Goal: Information Seeking & Learning: Learn about a topic

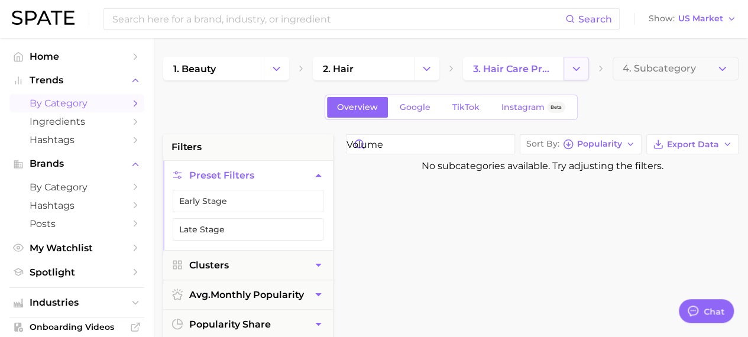
click at [569, 69] on button "Change Category" at bounding box center [575, 69] width 25 height 24
type input "volume"
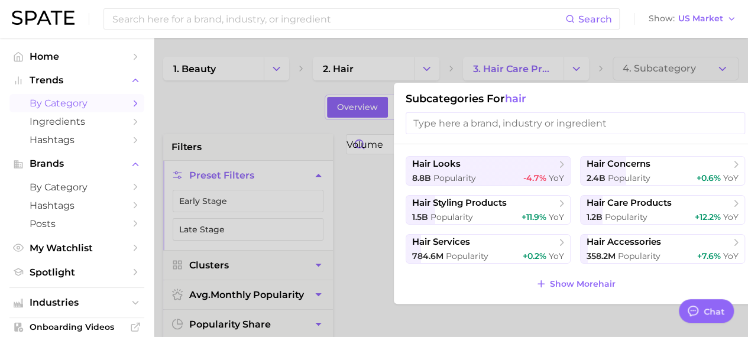
click at [540, 121] on input "search" at bounding box center [575, 123] width 339 height 22
click at [67, 125] on span "Ingredients" at bounding box center [77, 121] width 95 height 11
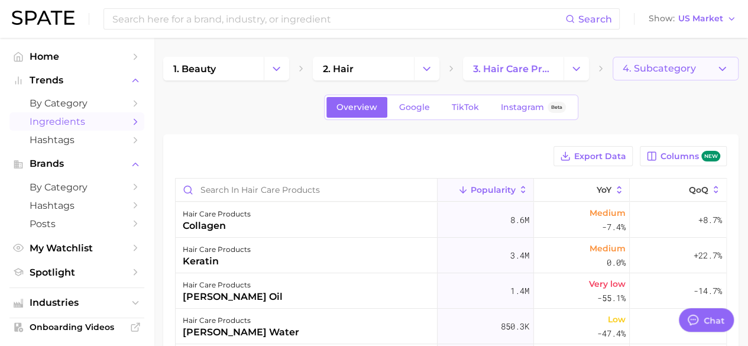
click at [712, 67] on button "4. Subcategory" at bounding box center [676, 69] width 126 height 24
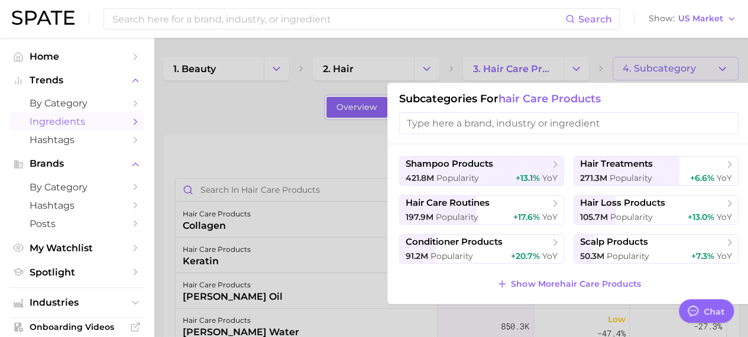
click at [727, 69] on div at bounding box center [374, 168] width 748 height 337
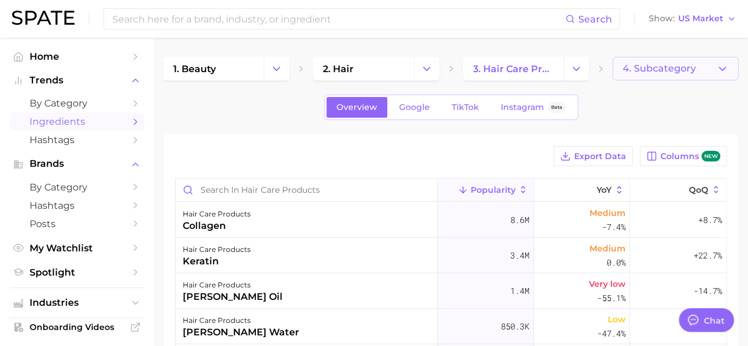
click at [719, 70] on icon "button" at bounding box center [722, 69] width 12 height 12
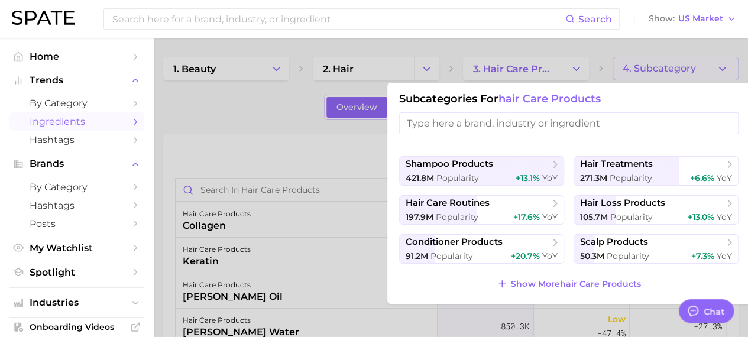
click at [289, 148] on div at bounding box center [374, 168] width 748 height 337
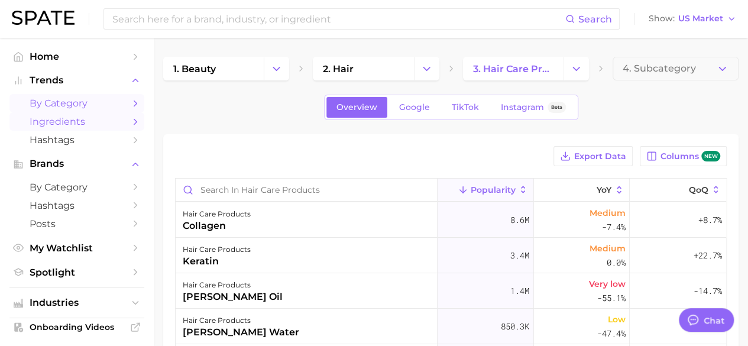
click at [63, 106] on span "by Category" at bounding box center [77, 103] width 95 height 11
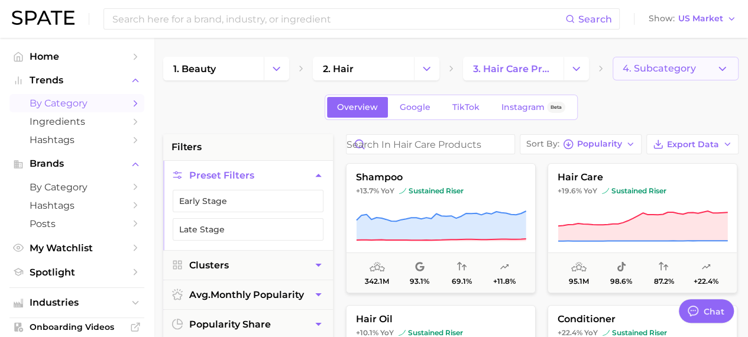
click at [692, 69] on span "4. Subcategory" at bounding box center [659, 68] width 73 height 11
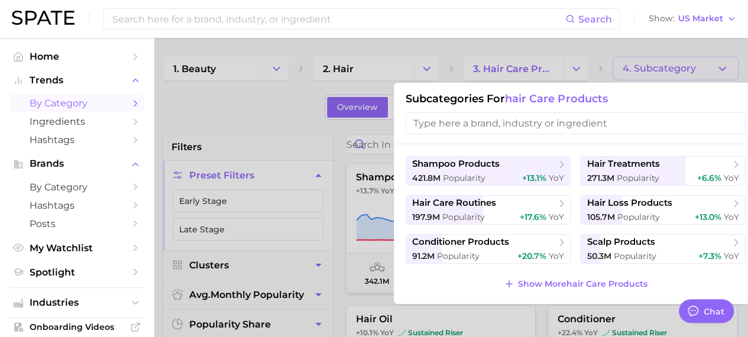
click at [692, 69] on div at bounding box center [374, 168] width 748 height 337
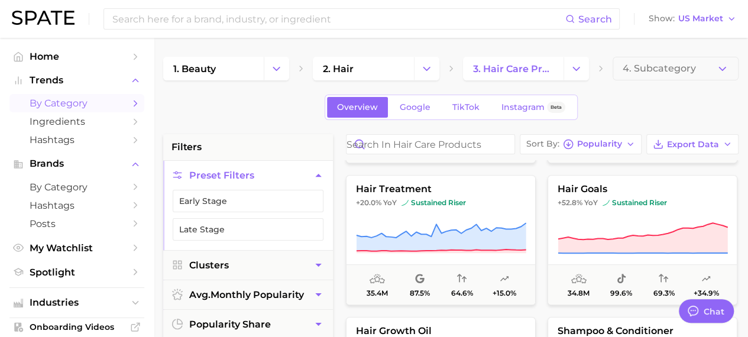
scroll to position [473, 0]
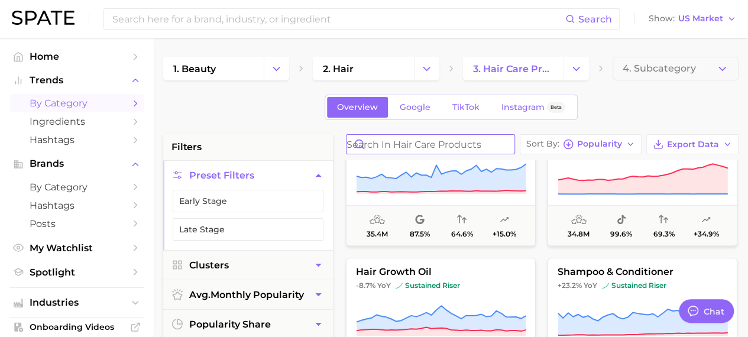
click at [460, 147] on input "Search in hair care products" at bounding box center [430, 144] width 168 height 19
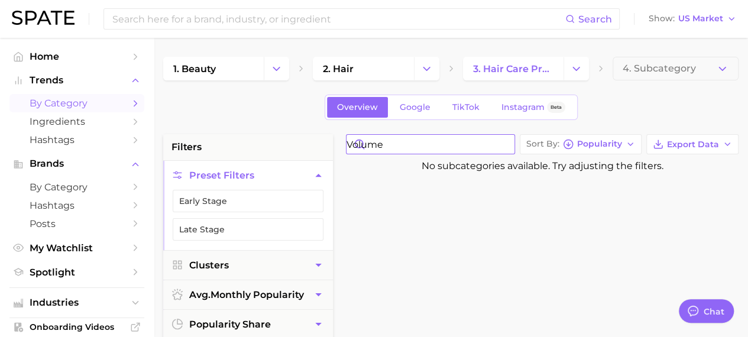
drag, startPoint x: 460, startPoint y: 147, endPoint x: 344, endPoint y: 156, distance: 116.8
click at [578, 69] on icon "Change Category" at bounding box center [576, 69] width 12 height 12
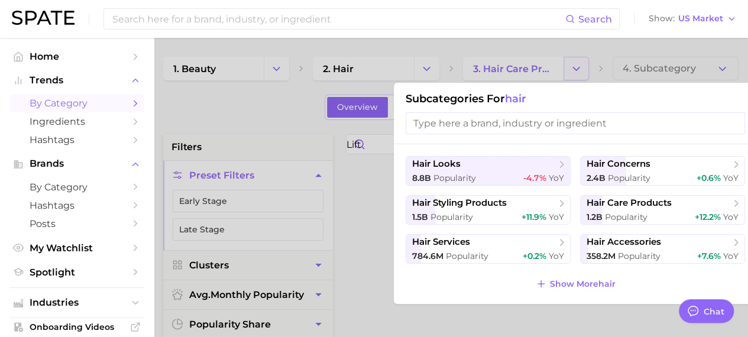
click at [578, 69] on div at bounding box center [374, 168] width 748 height 337
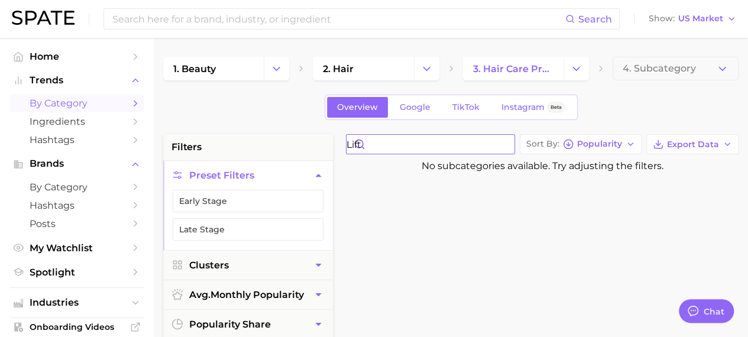
drag, startPoint x: 396, startPoint y: 144, endPoint x: 258, endPoint y: 167, distance: 139.6
type input "boost"
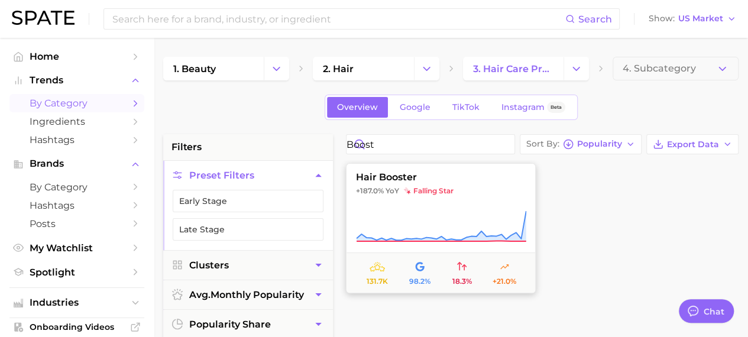
click at [400, 176] on span "hair booster" at bounding box center [440, 177] width 189 height 11
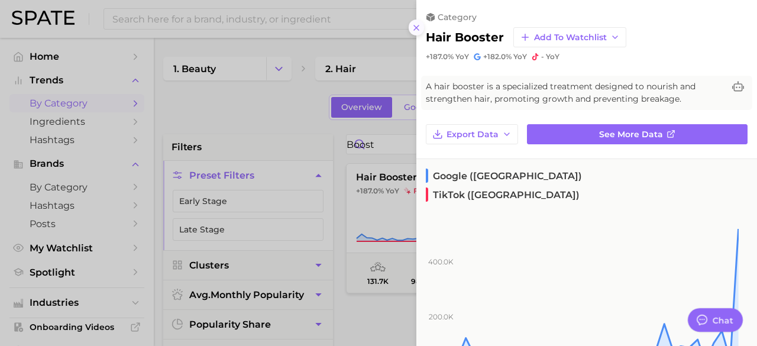
click at [416, 32] on icon at bounding box center [416, 27] width 9 height 9
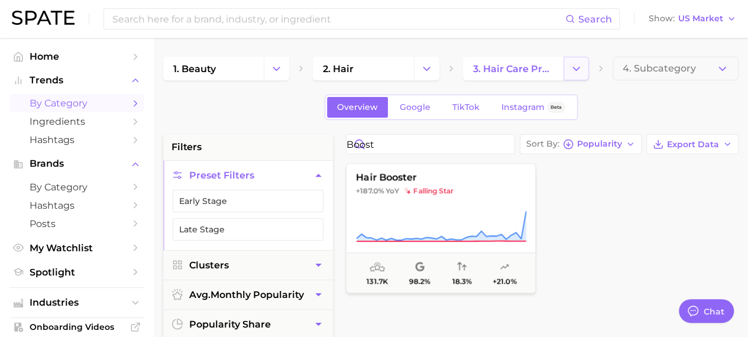
click at [578, 72] on icon "Change Category" at bounding box center [576, 69] width 12 height 12
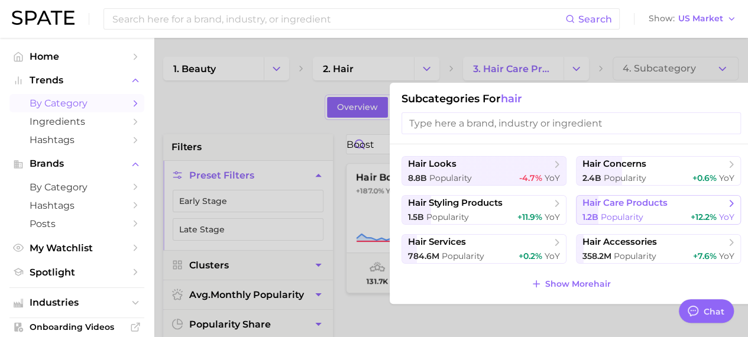
click at [624, 210] on button "hair care products 1.2b Popularity +12.2% YoY" at bounding box center [658, 210] width 165 height 30
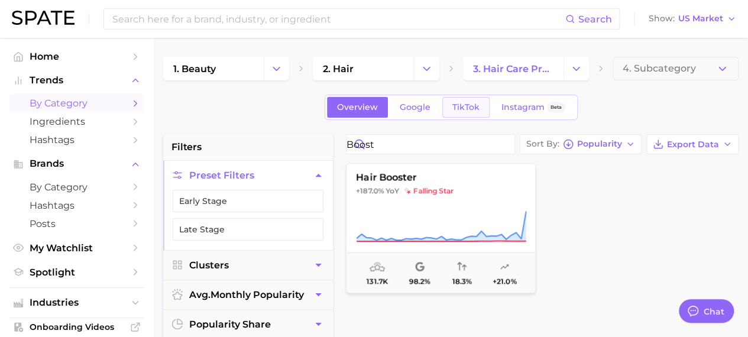
click at [462, 103] on span "TikTok" at bounding box center [465, 107] width 27 height 10
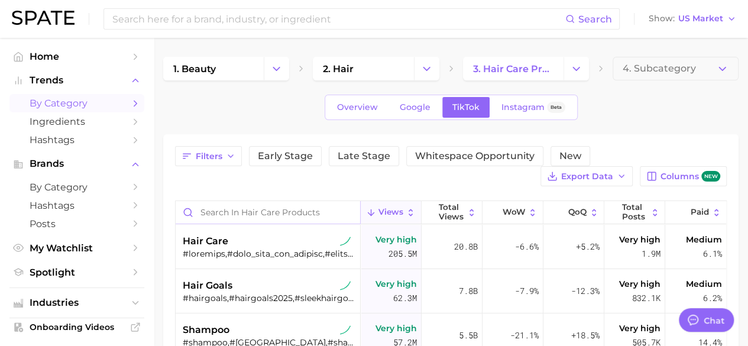
click at [285, 213] on input "Search in hair care products" at bounding box center [268, 212] width 184 height 22
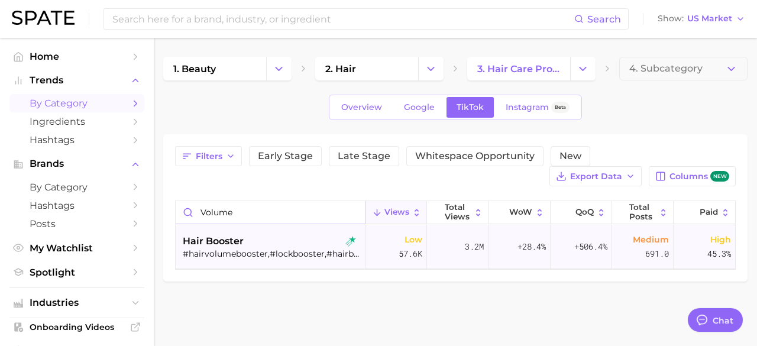
drag, startPoint x: 288, startPoint y: 212, endPoint x: 182, endPoint y: 238, distance: 109.0
click at [182, 238] on div "volume Views Total Views WoW QoQ Total Posts Paid hair booster #hairvolumeboost…" at bounding box center [455, 234] width 561 height 69
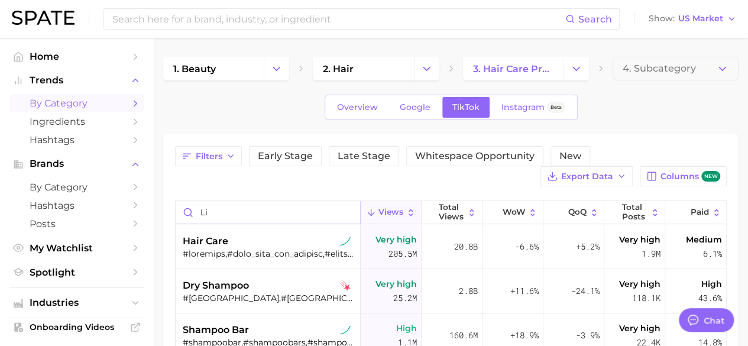
type input "l"
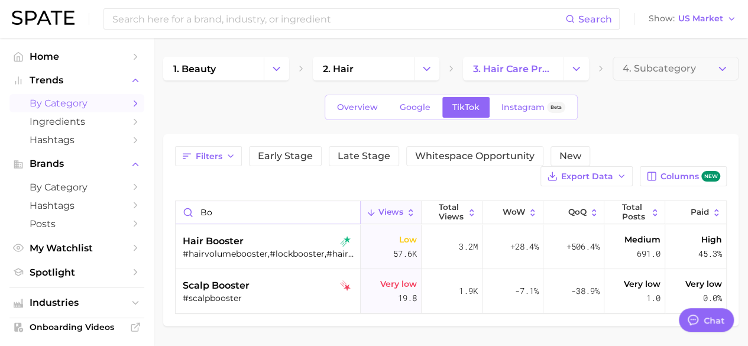
type input "b"
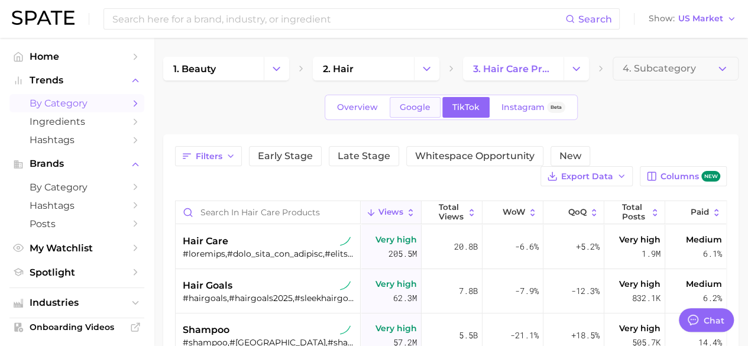
click at [404, 106] on span "Google" at bounding box center [415, 107] width 31 height 10
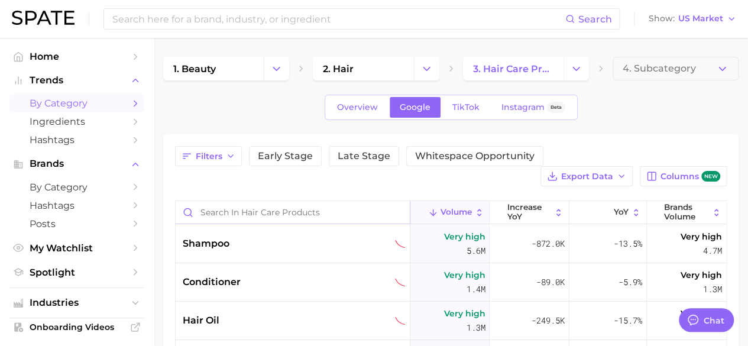
click at [238, 212] on input "Search in hair care products" at bounding box center [293, 212] width 234 height 22
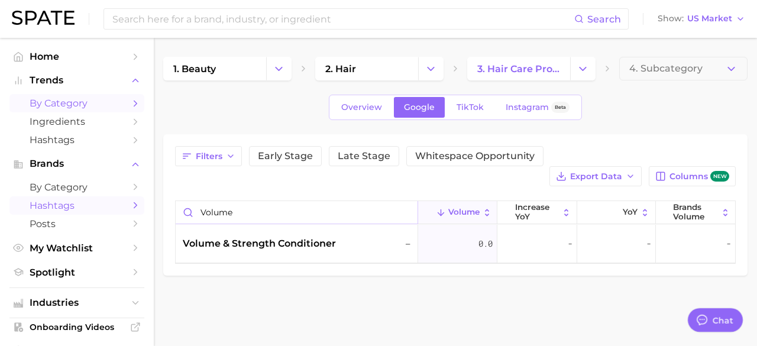
drag, startPoint x: 242, startPoint y: 189, endPoint x: 92, endPoint y: 205, distance: 151.1
click at [92, 205] on div "Search Show US Market Home Trends by Category Ingredients Hashtags Brands by Ca…" at bounding box center [378, 186] width 757 height 297
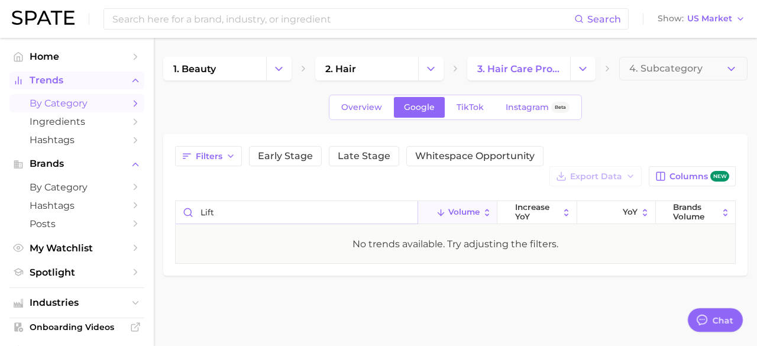
type input "lift"
click at [46, 87] on button "Trends" at bounding box center [76, 81] width 135 height 18
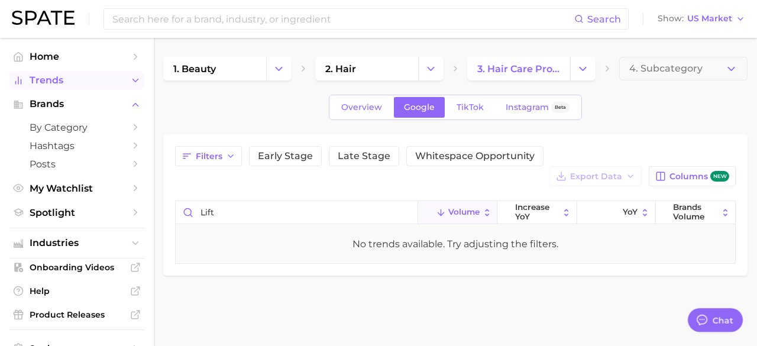
click at [46, 85] on span "Trends" at bounding box center [77, 80] width 95 height 11
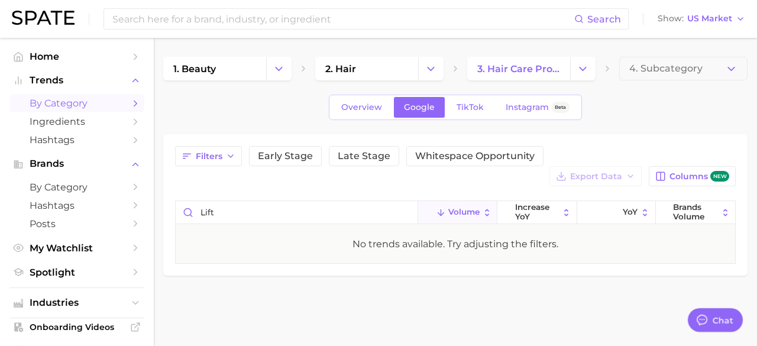
click at [102, 101] on span "by Category" at bounding box center [77, 103] width 95 height 11
click at [438, 62] on button "Change Category" at bounding box center [430, 69] width 25 height 24
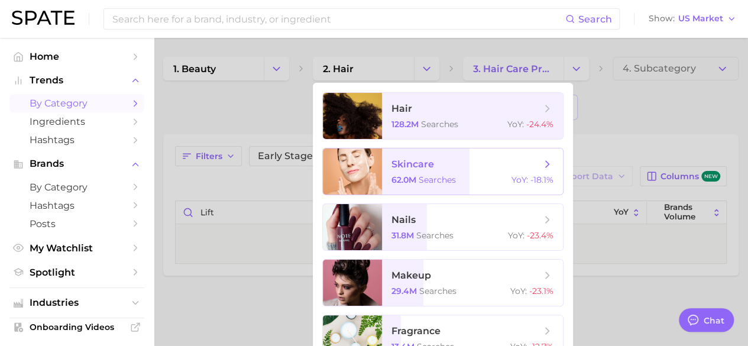
click at [400, 165] on span "skincare" at bounding box center [412, 163] width 43 height 11
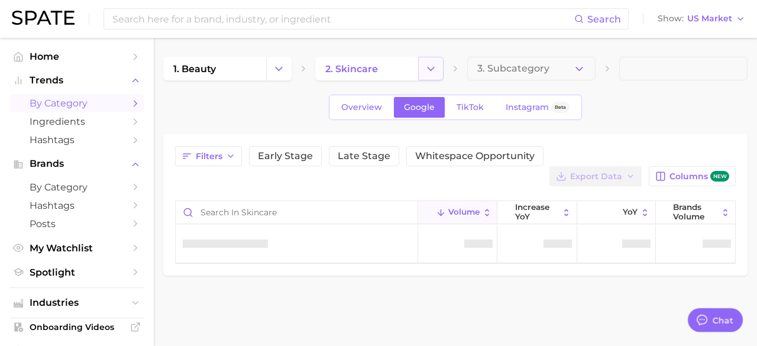
click at [431, 72] on icon "Change Category" at bounding box center [431, 69] width 12 height 12
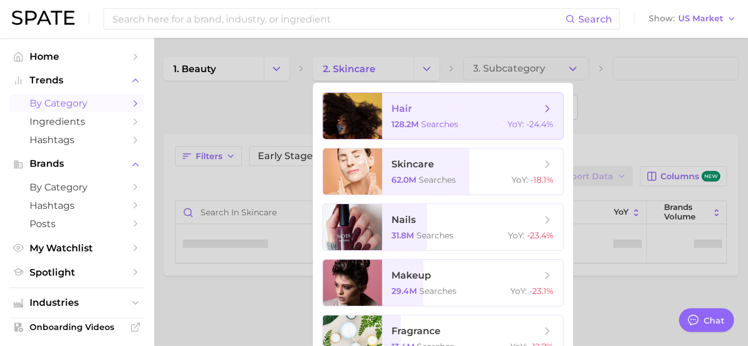
click at [402, 122] on span "128.2m" at bounding box center [404, 124] width 27 height 11
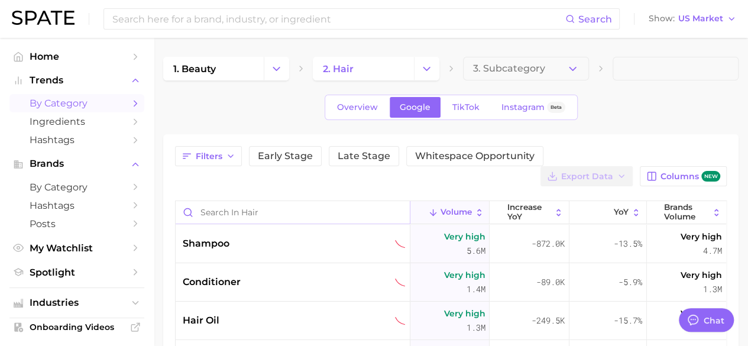
click at [247, 210] on input "Search in hair" at bounding box center [293, 212] width 234 height 22
click at [351, 103] on span "Overview" at bounding box center [357, 107] width 41 height 10
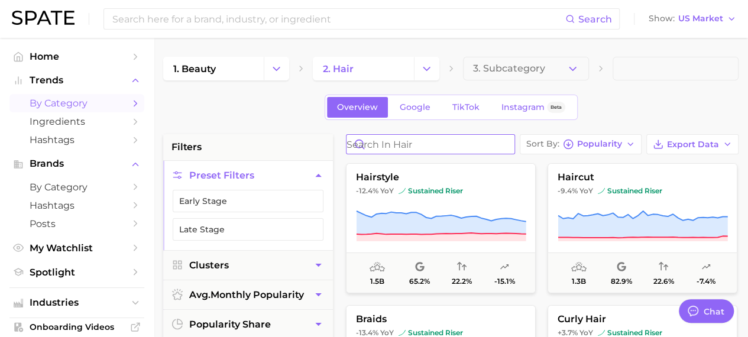
click at [403, 141] on input "Search in hair" at bounding box center [430, 144] width 168 height 19
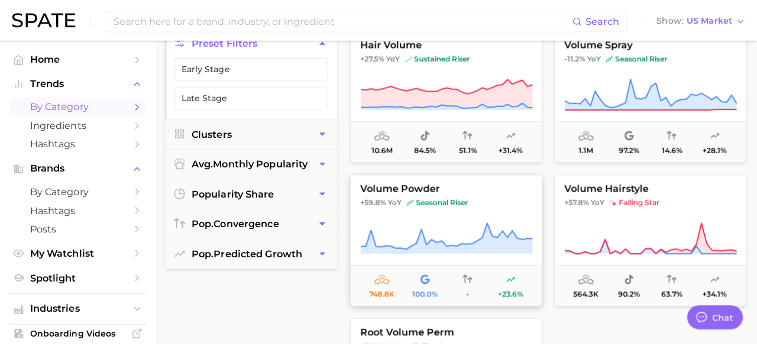
scroll to position [118, 0]
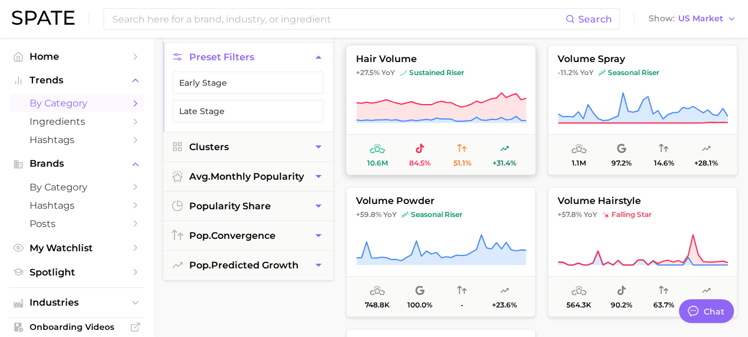
click at [425, 74] on span "sustained riser" at bounding box center [432, 72] width 64 height 9
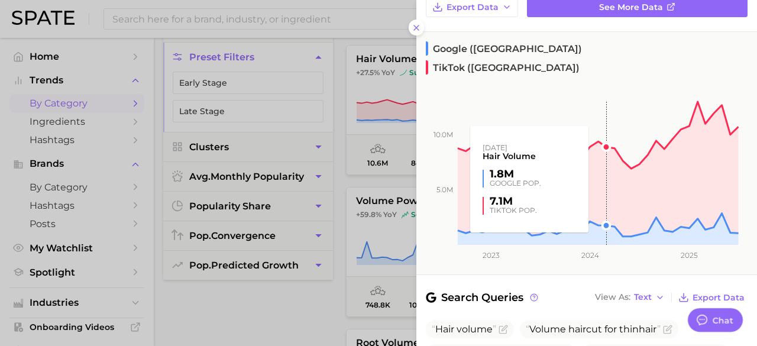
scroll to position [59, 0]
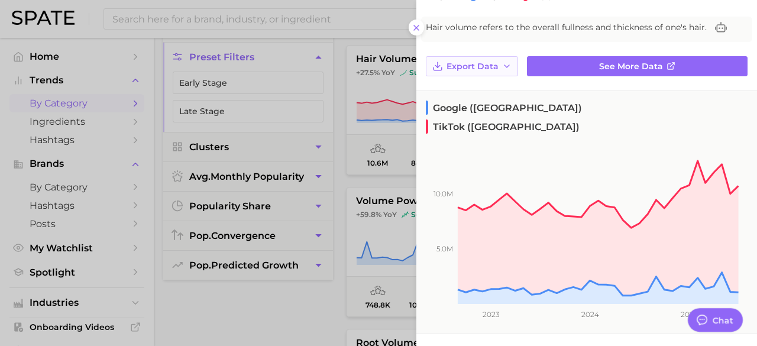
click at [488, 64] on span "Export Data" at bounding box center [472, 66] width 52 height 10
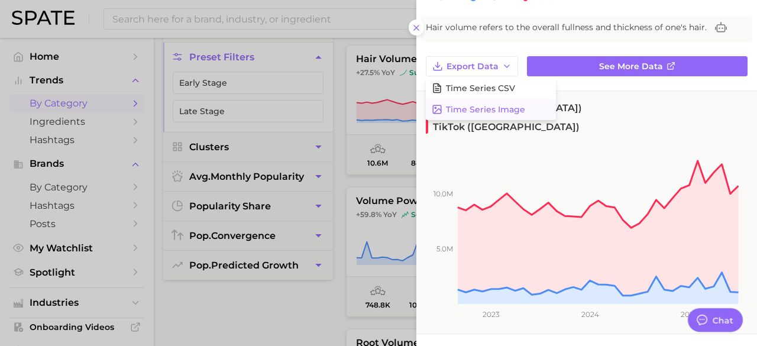
click at [490, 105] on span "Time Series Image" at bounding box center [485, 110] width 79 height 10
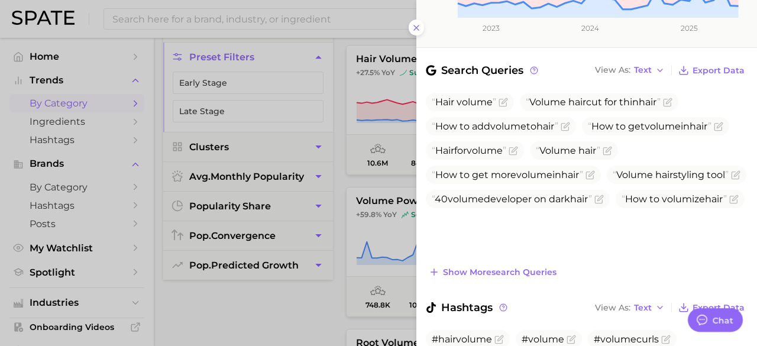
scroll to position [296, 0]
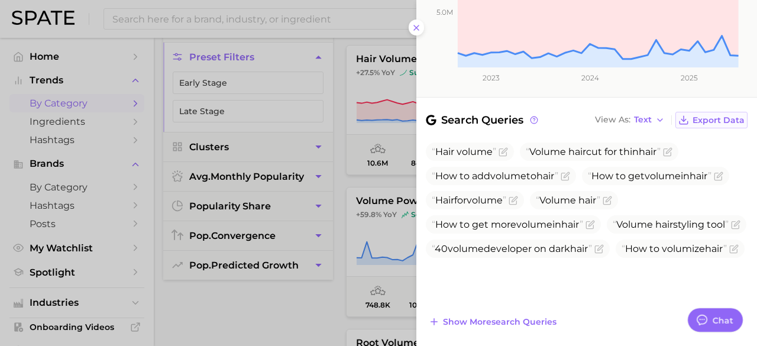
click at [708, 115] on span "Export Data" at bounding box center [718, 120] width 52 height 10
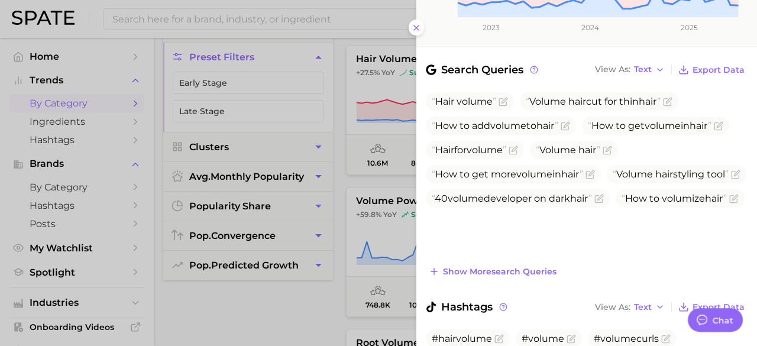
scroll to position [414, 0]
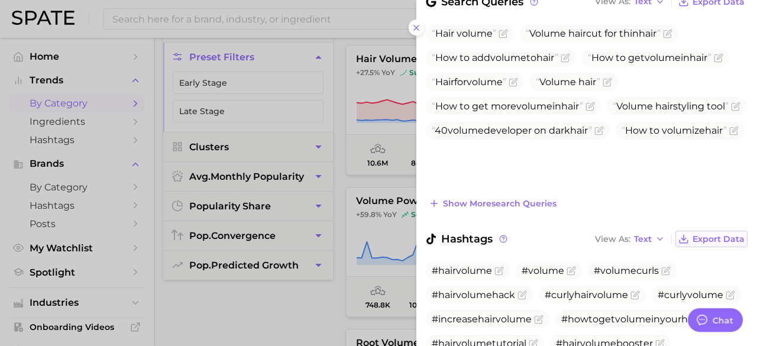
click at [697, 234] on span "Export Data" at bounding box center [718, 239] width 52 height 10
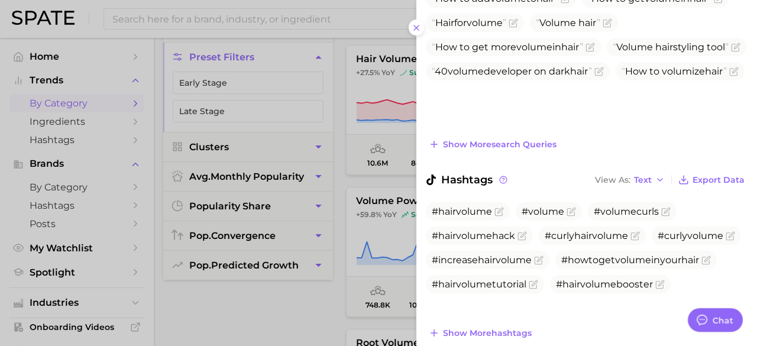
scroll to position [355, 0]
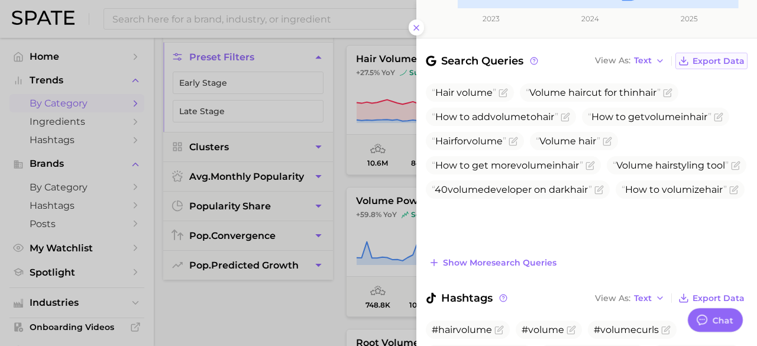
click at [709, 56] on span "Export Data" at bounding box center [718, 61] width 52 height 10
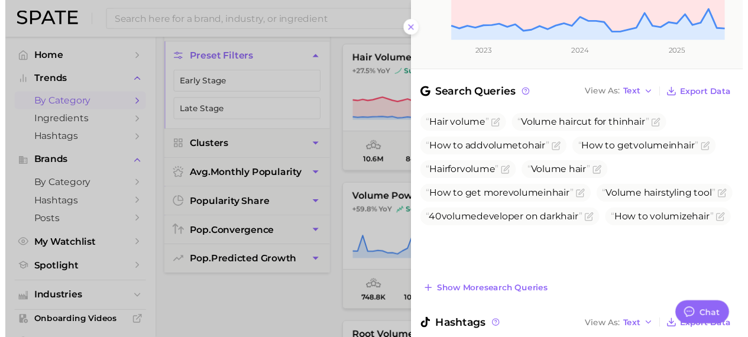
scroll to position [487, 0]
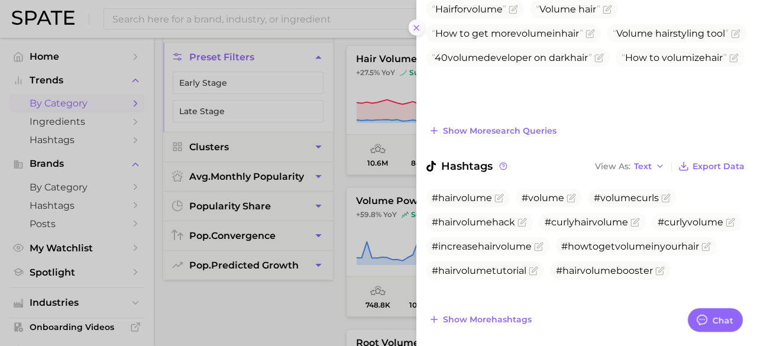
click at [416, 26] on icon at bounding box center [416, 27] width 9 height 9
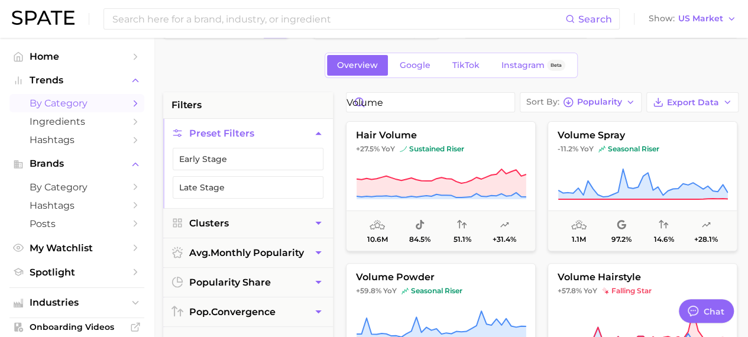
scroll to position [0, 0]
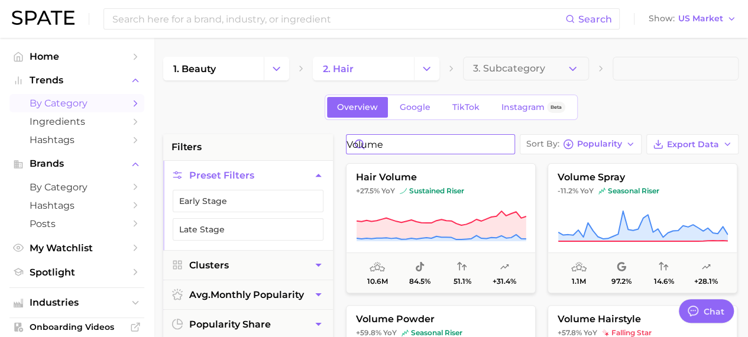
drag, startPoint x: 432, startPoint y: 144, endPoint x: 283, endPoint y: 148, distance: 149.1
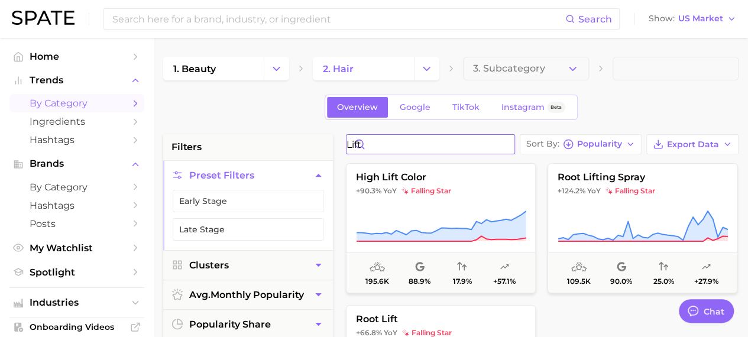
drag, startPoint x: 405, startPoint y: 144, endPoint x: 316, endPoint y: 157, distance: 90.1
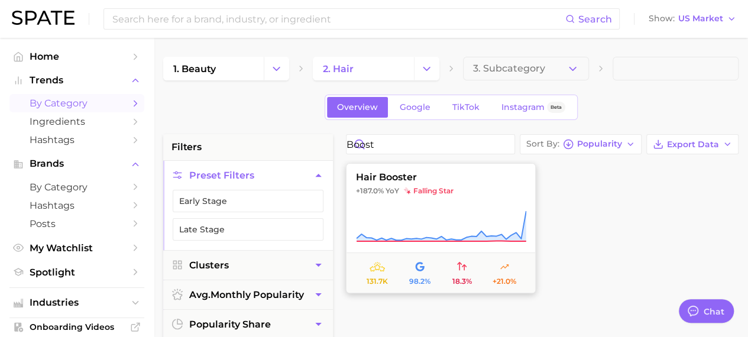
click at [394, 177] on span "hair booster" at bounding box center [440, 177] width 189 height 11
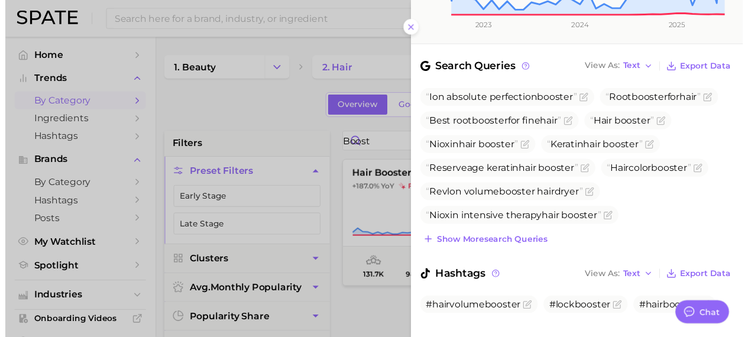
scroll to position [357, 0]
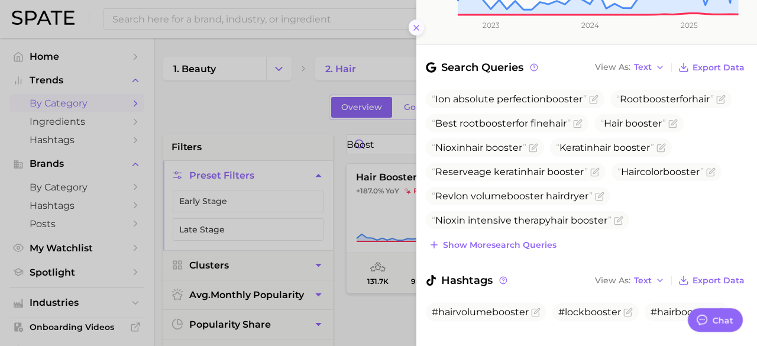
click at [413, 24] on icon at bounding box center [416, 27] width 9 height 9
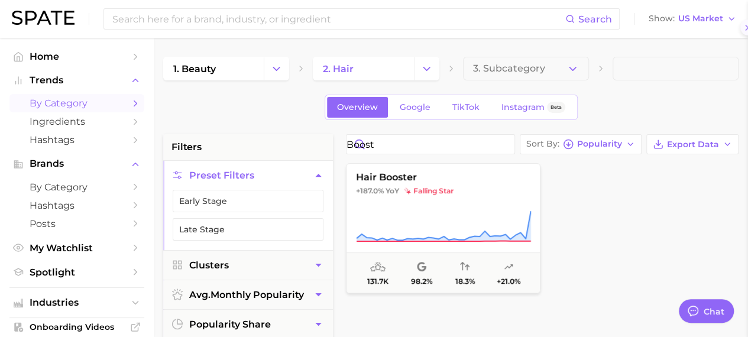
scroll to position [0, 0]
drag, startPoint x: 426, startPoint y: 148, endPoint x: 324, endPoint y: 153, distance: 101.8
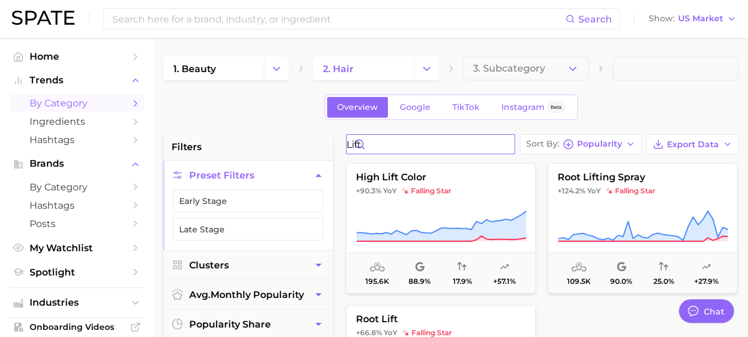
drag, startPoint x: 422, startPoint y: 144, endPoint x: 352, endPoint y: 145, distance: 70.4
click at [352, 145] on input "lift" at bounding box center [430, 144] width 168 height 19
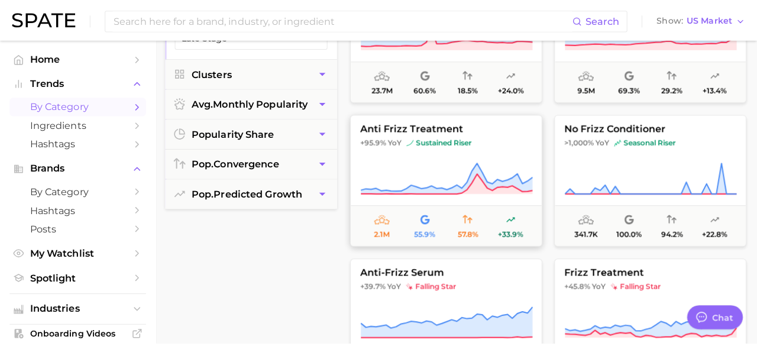
scroll to position [177, 0]
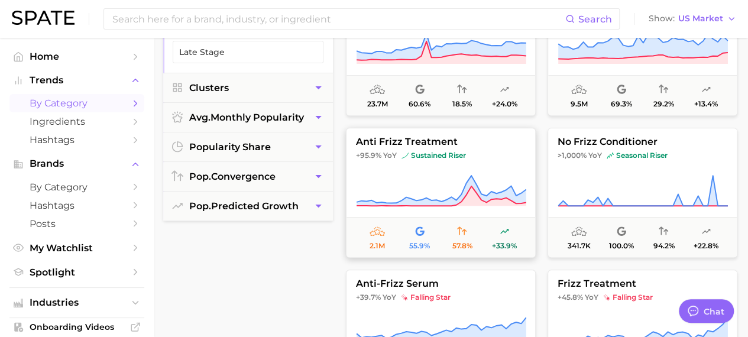
click at [420, 146] on span "anti frizz treatment" at bounding box center [440, 142] width 189 height 11
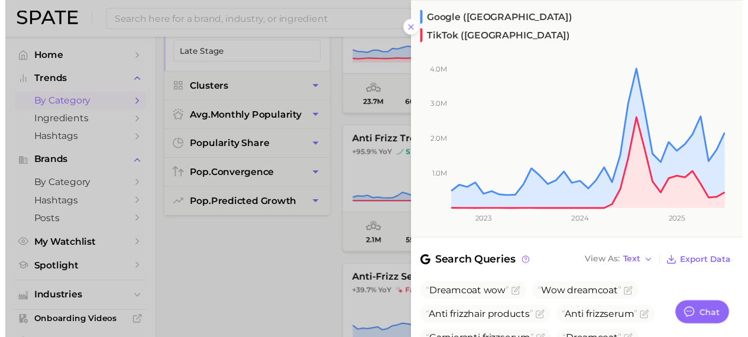
scroll to position [85, 0]
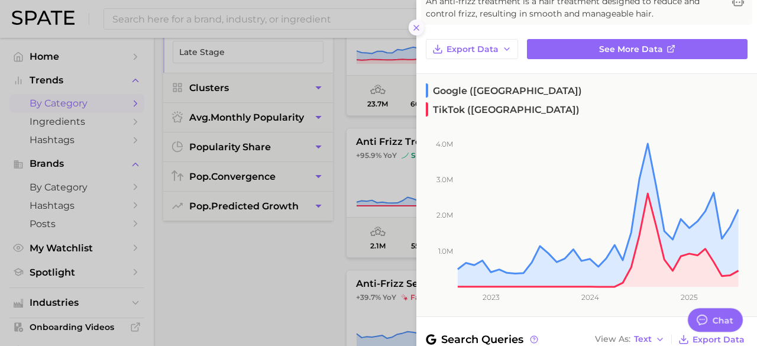
click at [419, 28] on icon at bounding box center [416, 27] width 9 height 9
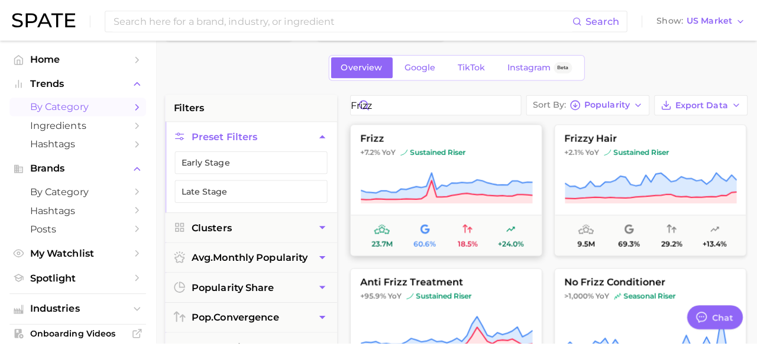
scroll to position [59, 0]
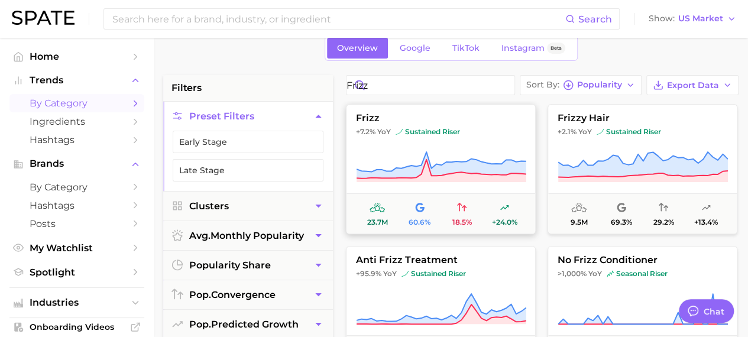
click at [455, 142] on button "frizz +7.2% YoY sustained riser 23.7m 60.6% 18.5% +24.0%" at bounding box center [441, 169] width 190 height 130
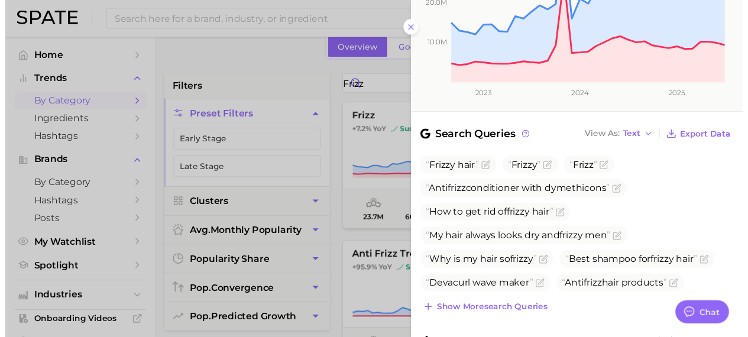
scroll to position [355, 0]
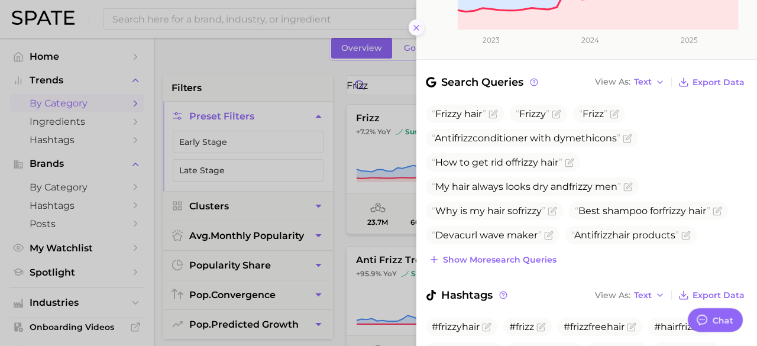
click at [411, 28] on button at bounding box center [417, 28] width 16 height 16
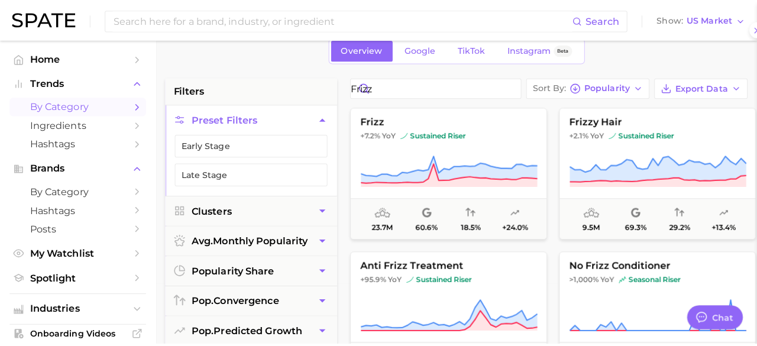
scroll to position [0, 0]
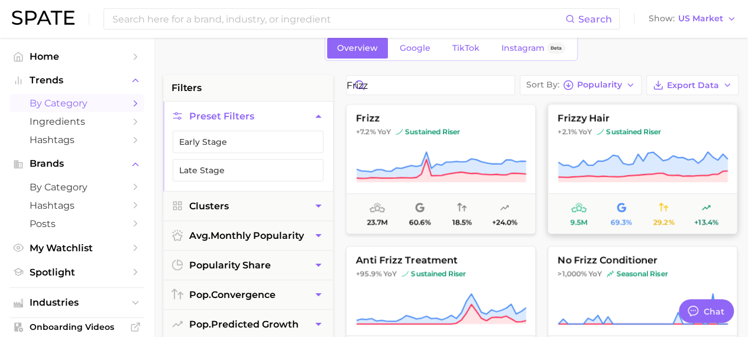
click at [595, 160] on icon at bounding box center [643, 167] width 170 height 33
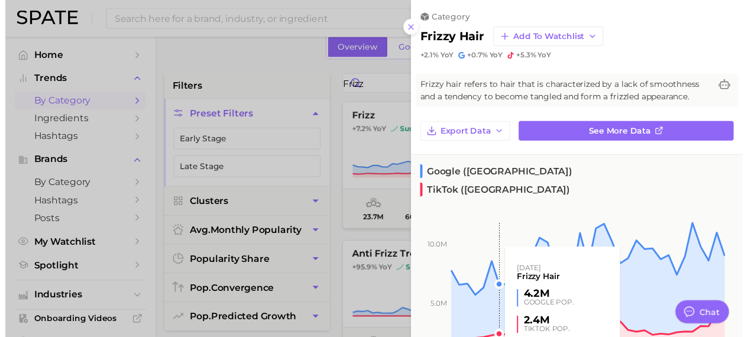
scroll to position [237, 0]
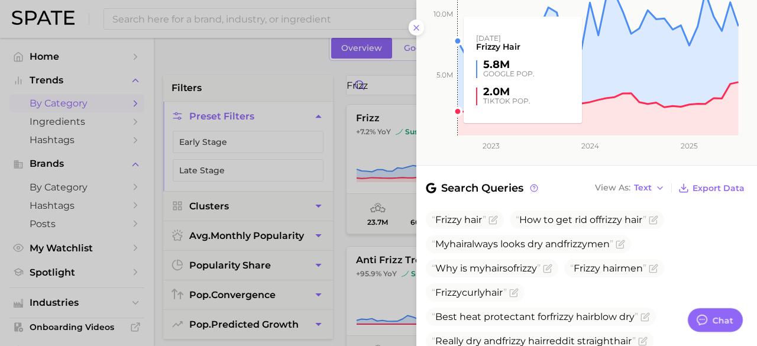
click at [418, 25] on rect at bounding box center [577, 49] width 322 height 173
click at [416, 30] on rect at bounding box center [577, 49] width 322 height 173
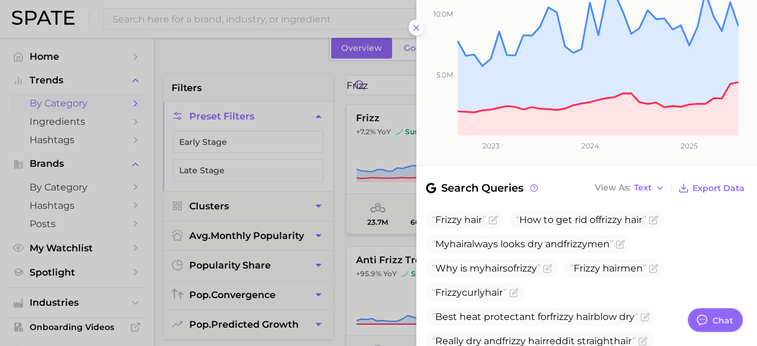
click at [416, 29] on icon at bounding box center [416, 27] width 9 height 9
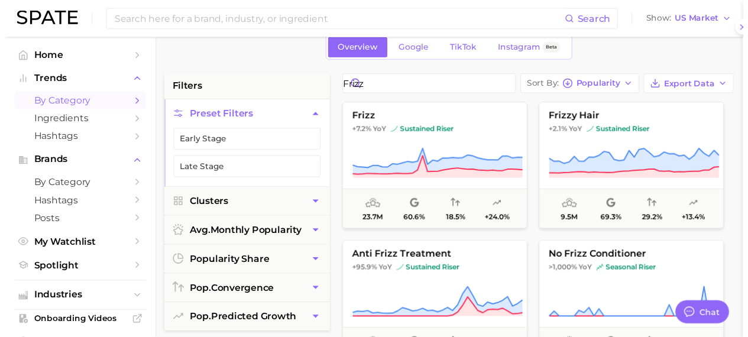
scroll to position [0, 0]
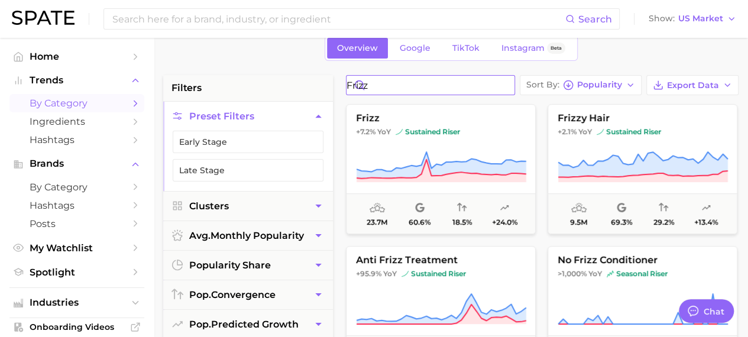
drag, startPoint x: 408, startPoint y: 85, endPoint x: 298, endPoint y: 101, distance: 111.1
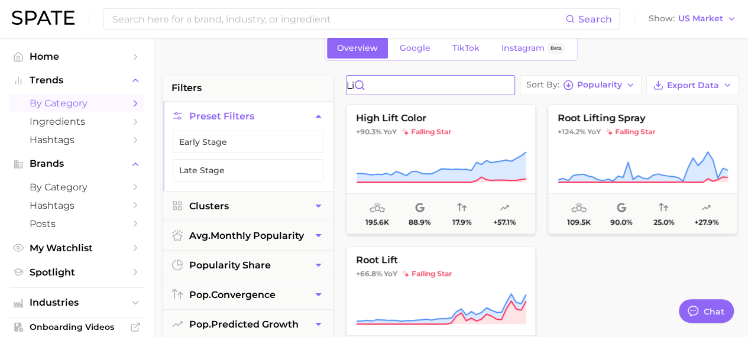
type input "l"
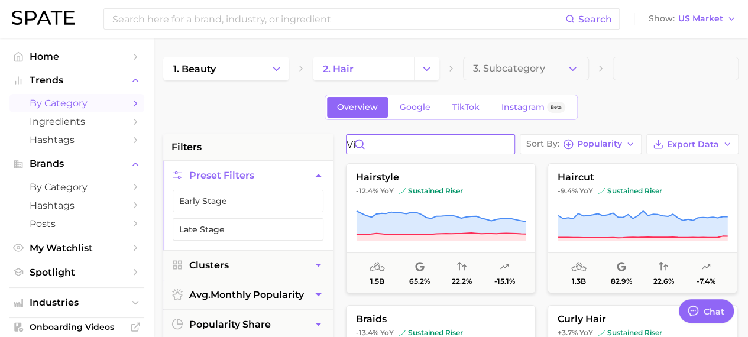
type input "v"
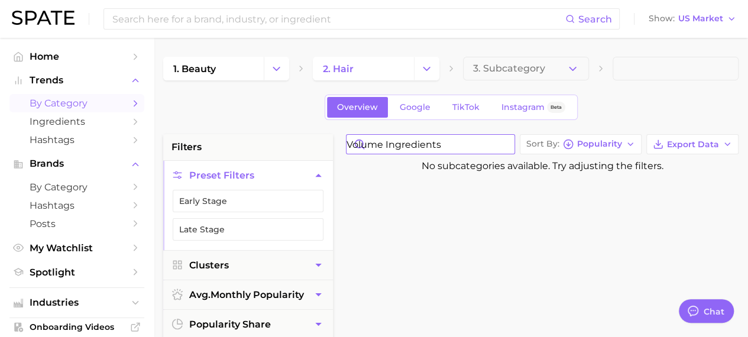
drag, startPoint x: 484, startPoint y: 142, endPoint x: 310, endPoint y: 155, distance: 173.7
drag, startPoint x: 442, startPoint y: 148, endPoint x: 299, endPoint y: 148, distance: 143.1
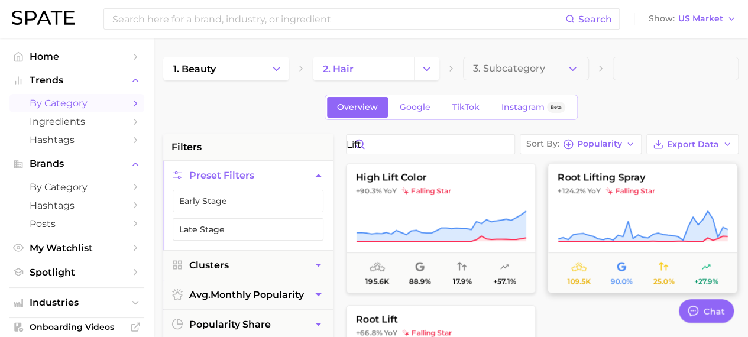
click at [607, 182] on span "root lifting spray" at bounding box center [642, 177] width 189 height 11
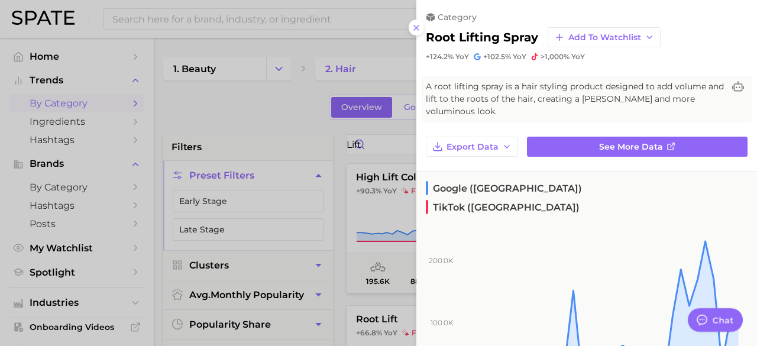
scroll to position [59, 0]
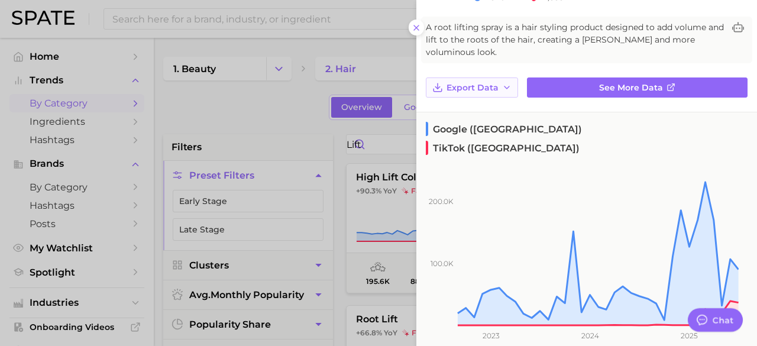
click at [480, 94] on button "Export Data" at bounding box center [472, 87] width 92 height 20
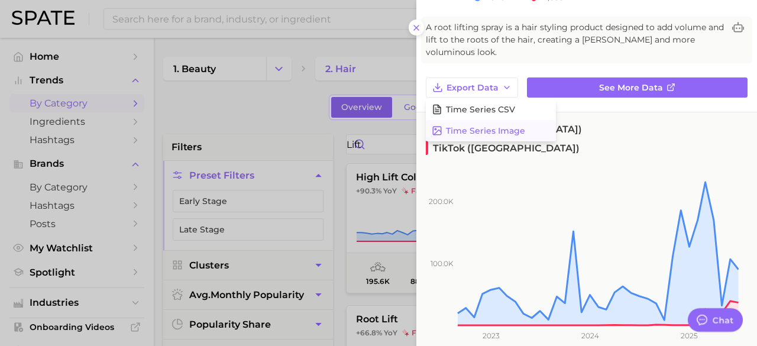
click at [468, 120] on button "Time Series Image" at bounding box center [491, 130] width 130 height 21
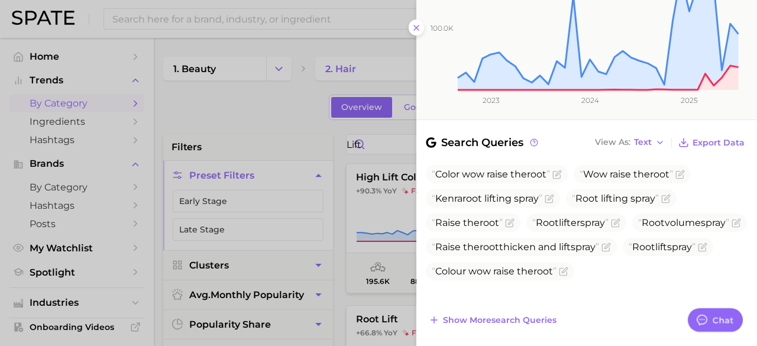
scroll to position [296, 0]
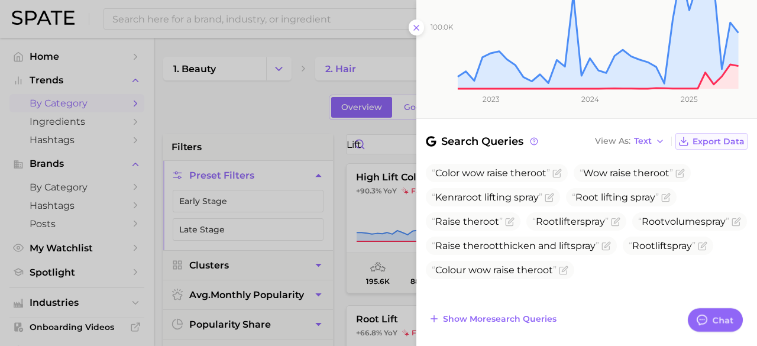
click at [711, 137] on span "Export Data" at bounding box center [718, 142] width 52 height 10
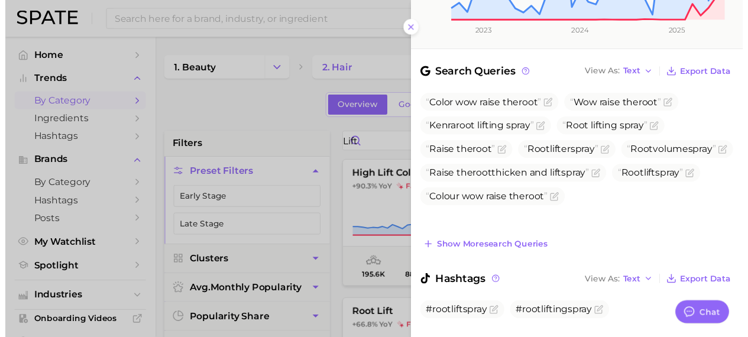
scroll to position [369, 0]
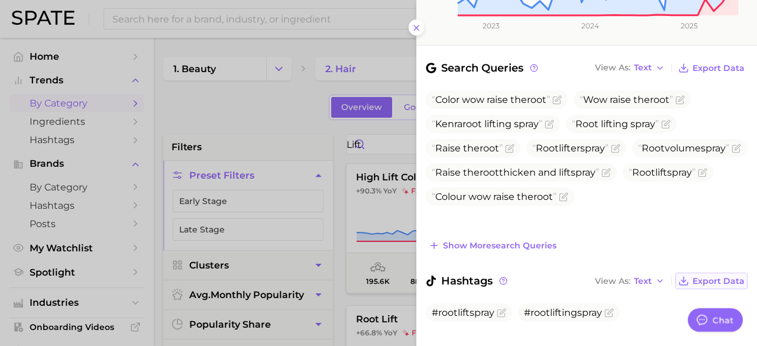
click at [697, 276] on span "Export Data" at bounding box center [718, 281] width 52 height 10
click at [417, 34] on button at bounding box center [417, 28] width 16 height 16
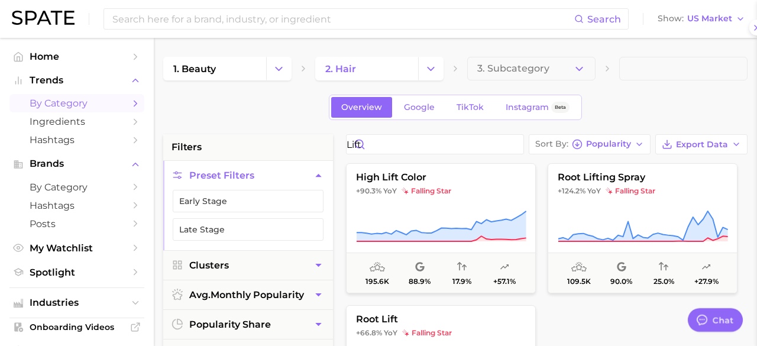
scroll to position [0, 0]
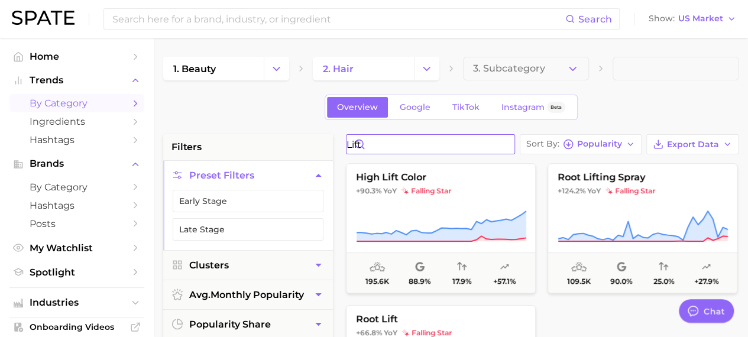
drag, startPoint x: 400, startPoint y: 144, endPoint x: 338, endPoint y: 156, distance: 63.7
drag, startPoint x: 410, startPoint y: 137, endPoint x: 341, endPoint y: 159, distance: 73.1
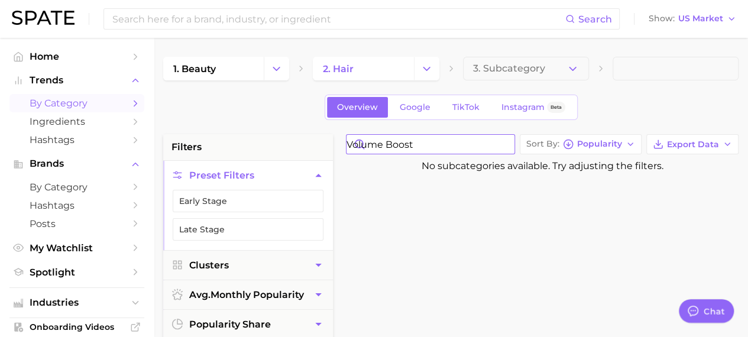
drag, startPoint x: 459, startPoint y: 138, endPoint x: 316, endPoint y: 148, distance: 143.5
type input "boost"
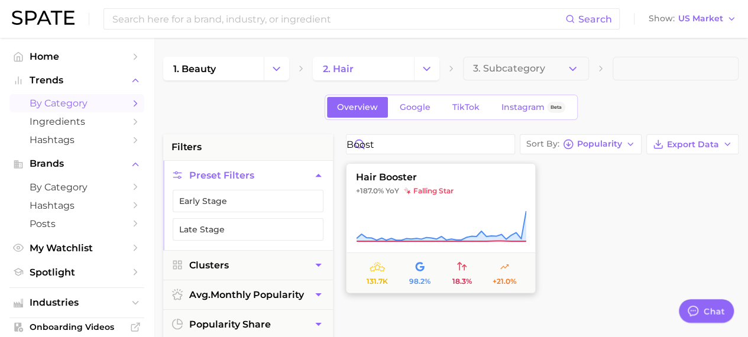
click at [390, 172] on span "hair booster" at bounding box center [440, 177] width 189 height 11
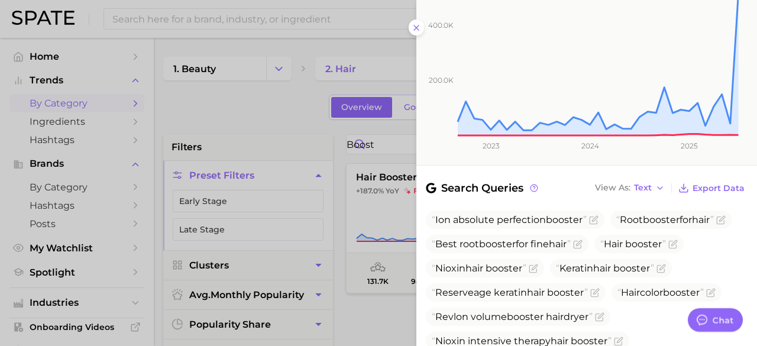
scroll to position [296, 0]
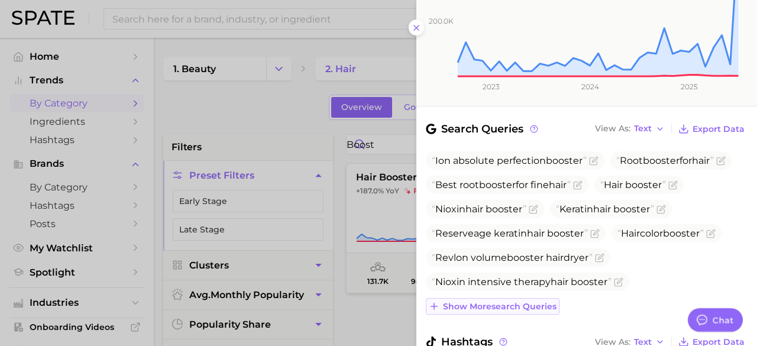
click at [513, 302] on span "Show more search queries" at bounding box center [500, 307] width 114 height 10
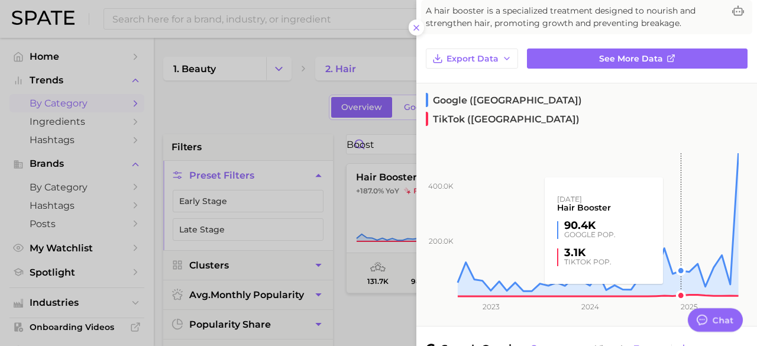
scroll to position [0, 0]
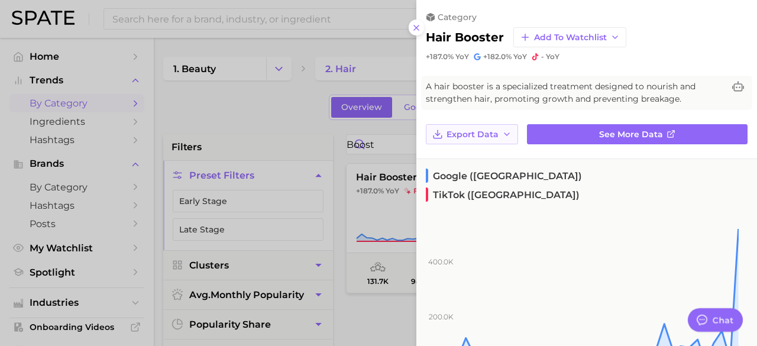
click at [480, 130] on span "Export Data" at bounding box center [472, 134] width 52 height 10
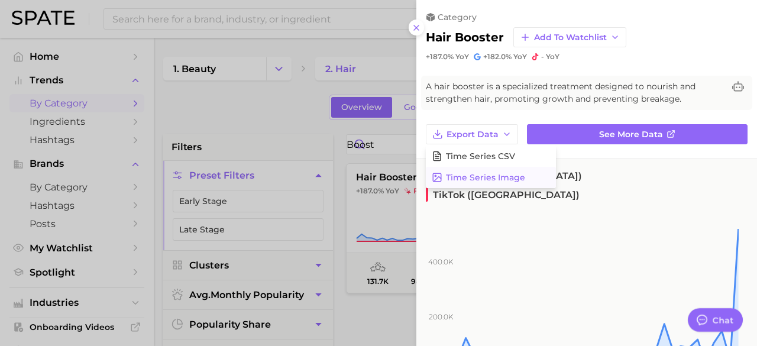
click at [474, 173] on span "Time Series Image" at bounding box center [485, 178] width 79 height 10
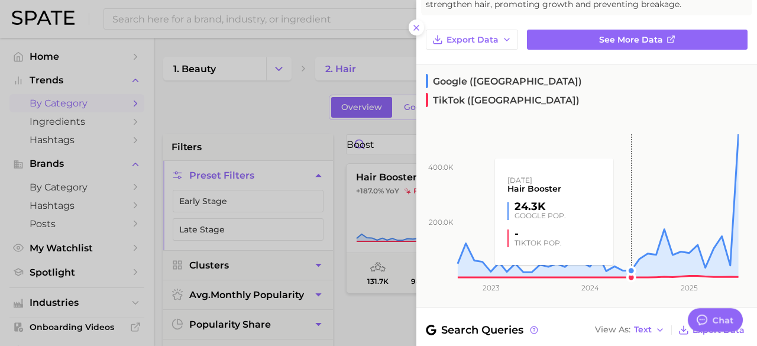
scroll to position [237, 0]
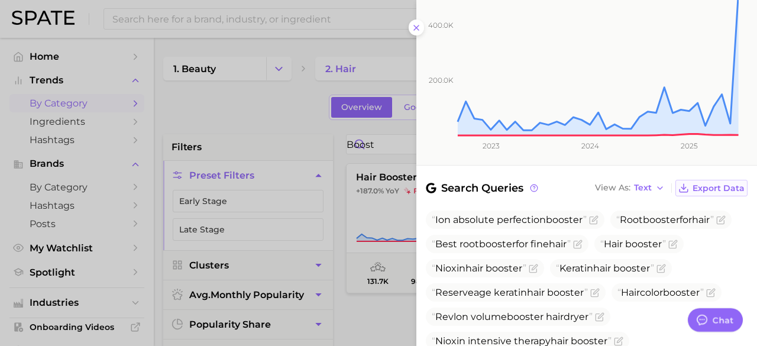
click at [702, 183] on span "Export Data" at bounding box center [718, 188] width 52 height 10
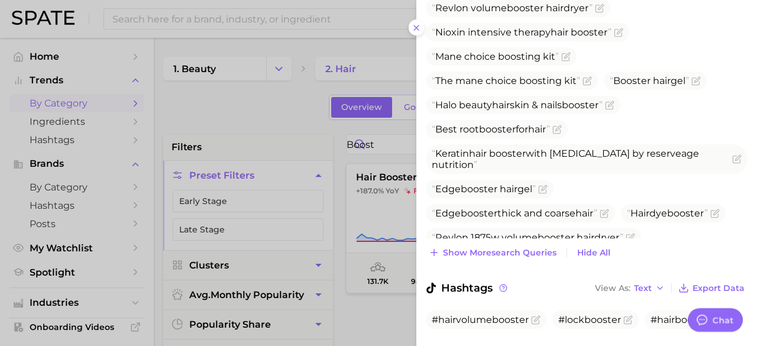
scroll to position [552, 0]
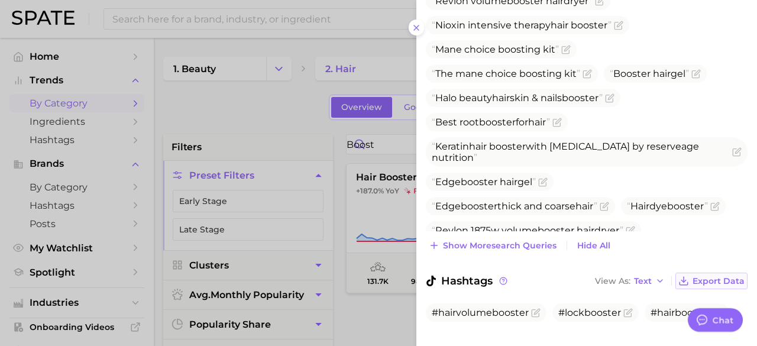
click at [705, 276] on span "Export Data" at bounding box center [718, 281] width 52 height 10
